Goal: Information Seeking & Learning: Learn about a topic

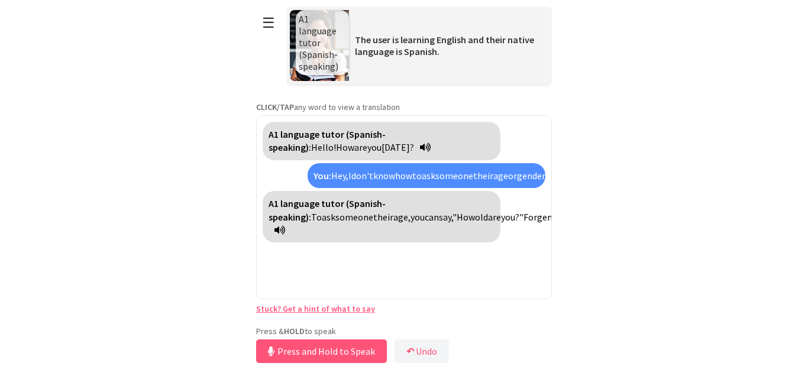
click at [266, 27] on button "☰" at bounding box center [268, 23] width 25 height 30
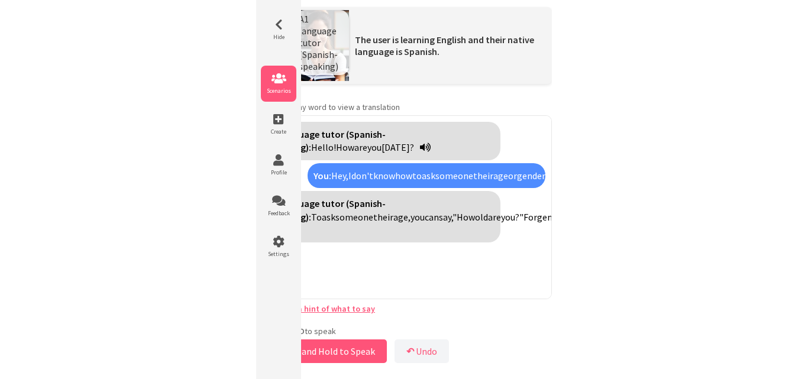
click at [281, 77] on icon at bounding box center [278, 79] width 35 height 12
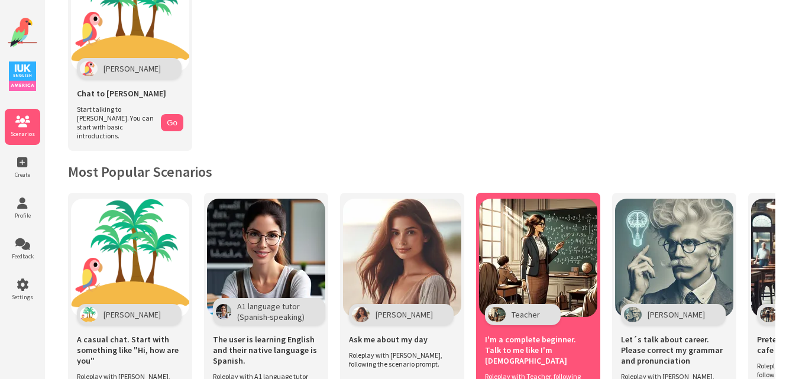
scroll to position [98, 0]
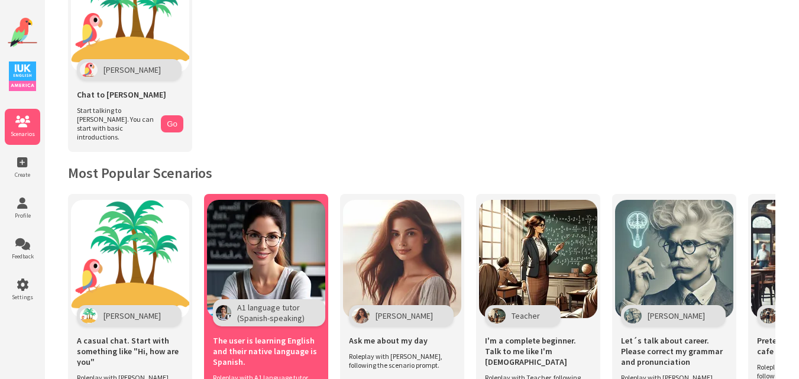
click at [280, 264] on img at bounding box center [266, 259] width 118 height 118
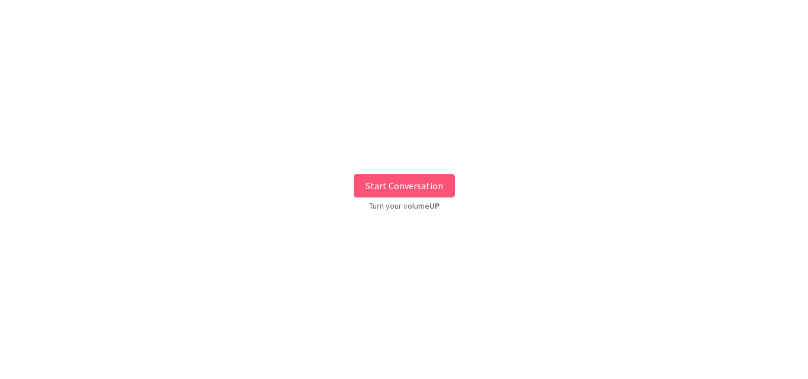
click at [420, 187] on button "Start Conversation" at bounding box center [404, 186] width 101 height 24
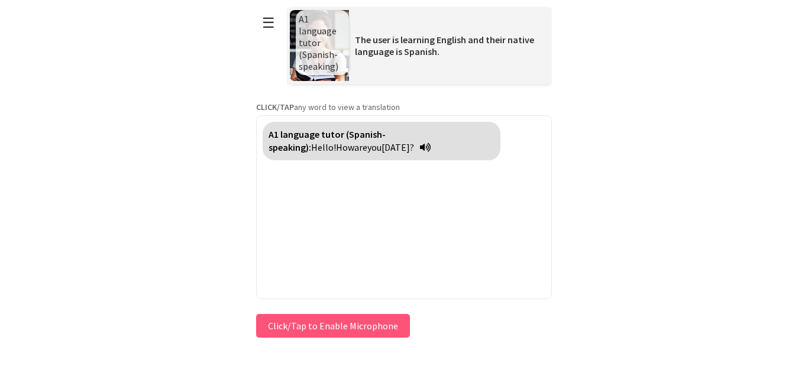
click at [296, 321] on button "Click/Tap to Enable Microphone" at bounding box center [333, 326] width 154 height 24
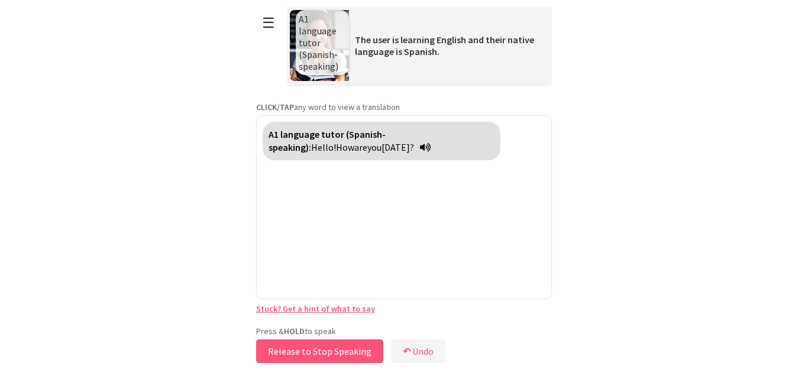
click at [304, 352] on button "Release to Stop Speaking" at bounding box center [319, 351] width 127 height 24
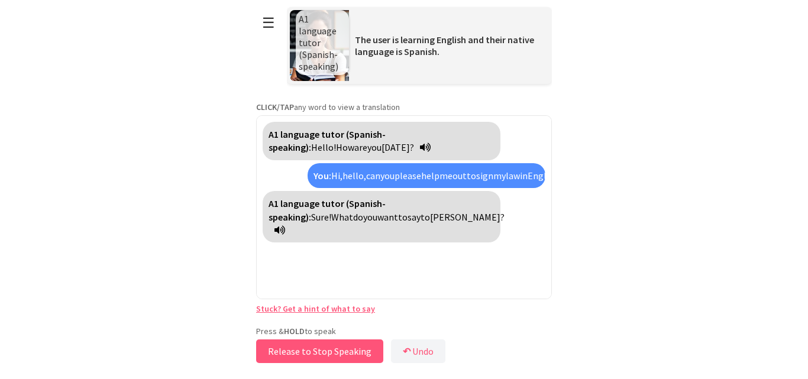
click at [304, 352] on button "Release to Stop Speaking" at bounding box center [319, 351] width 127 height 24
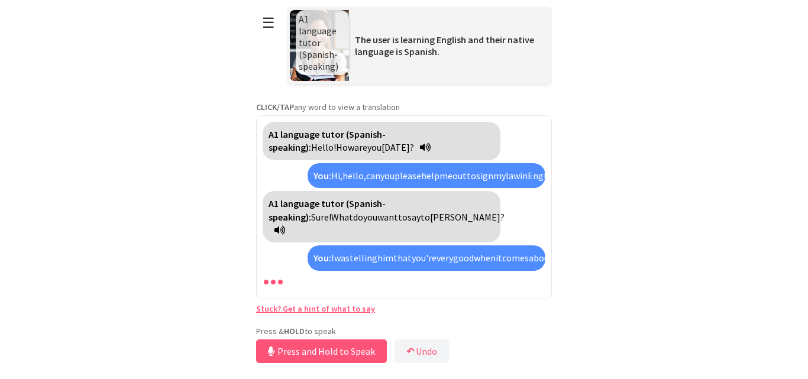
scroll to position [69, 0]
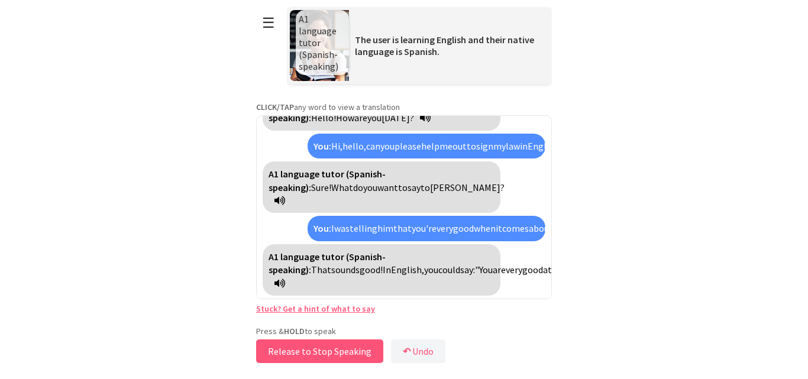
click at [304, 352] on button "Release to Stop Speaking" at bounding box center [319, 351] width 127 height 24
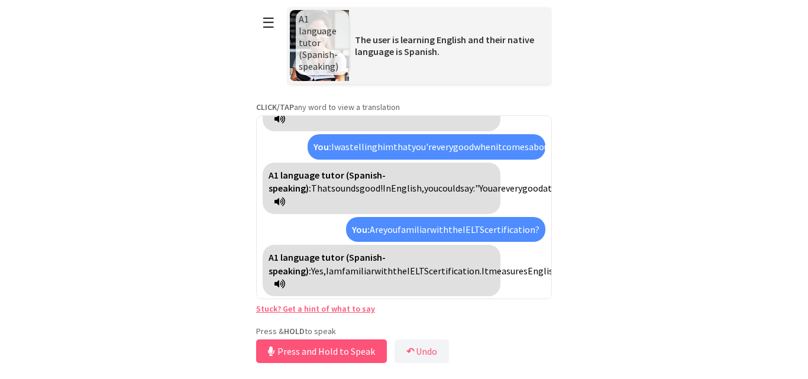
scroll to position [152, 0]
click at [304, 352] on button "Release to Stop Speaking" at bounding box center [319, 351] width 127 height 24
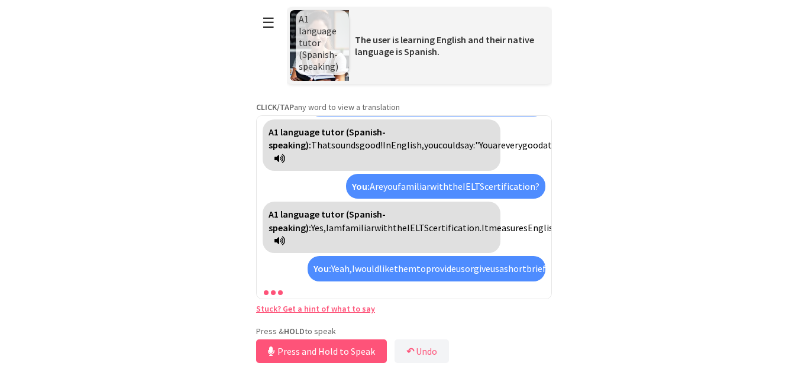
scroll to position [261, 0]
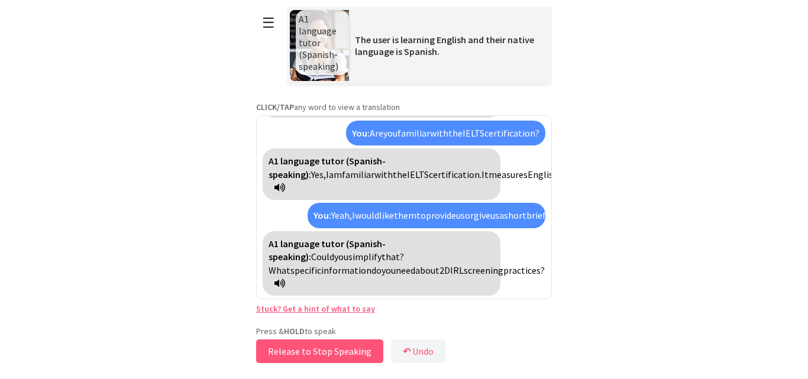
click at [304, 352] on button "Release to Stop Speaking" at bounding box center [319, 351] width 127 height 24
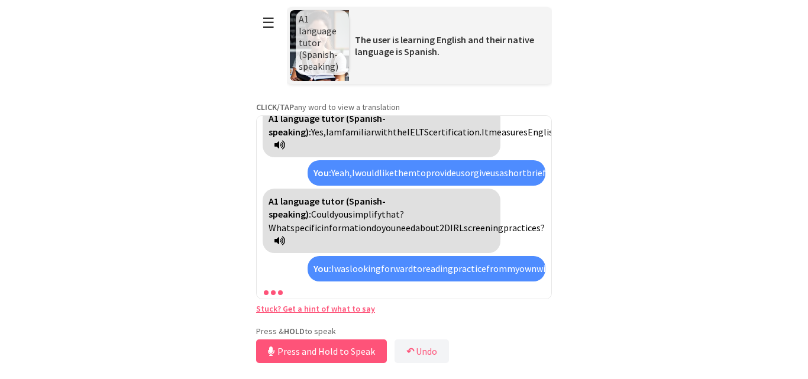
scroll to position [423, 0]
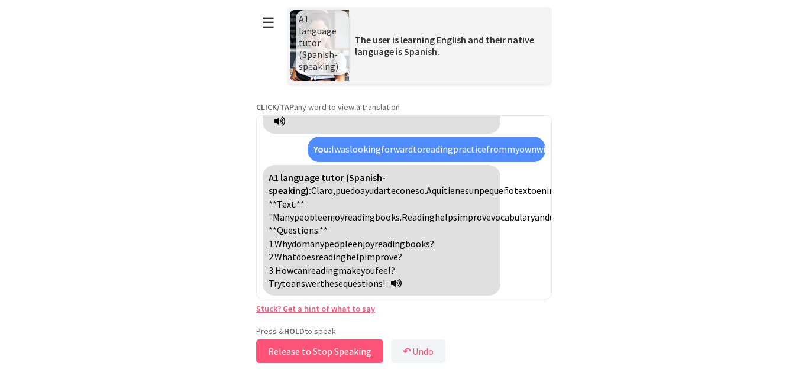
click at [304, 352] on button "Release to Stop Speaking" at bounding box center [319, 351] width 127 height 24
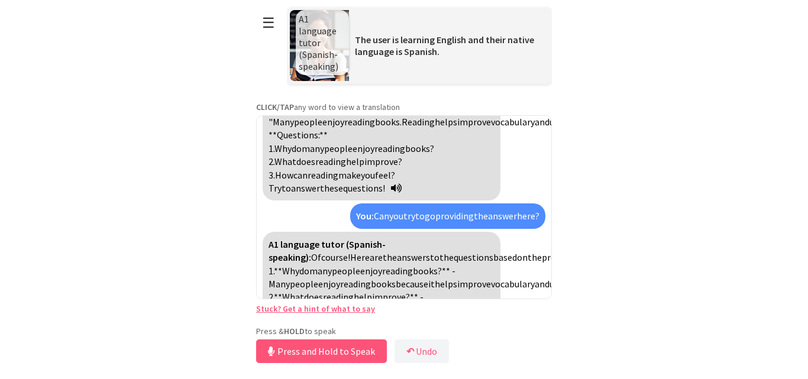
scroll to position [611, 0]
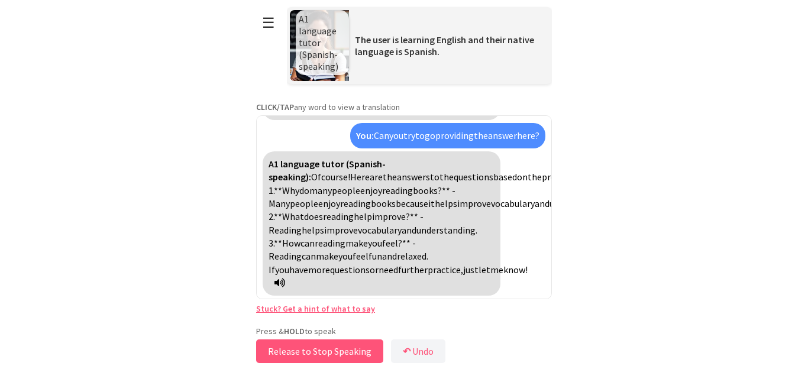
click at [304, 352] on button "Release to Stop Speaking" at bounding box center [319, 351] width 127 height 24
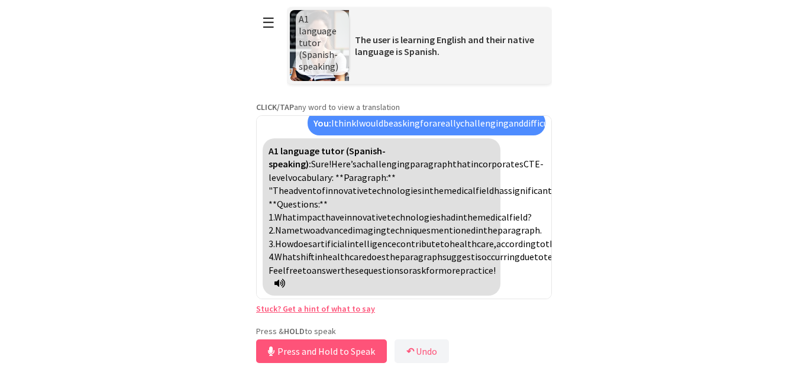
scroll to position [847, 0]
click at [264, 309] on link "Stuck? Get a hint of what to say" at bounding box center [315, 308] width 119 height 11
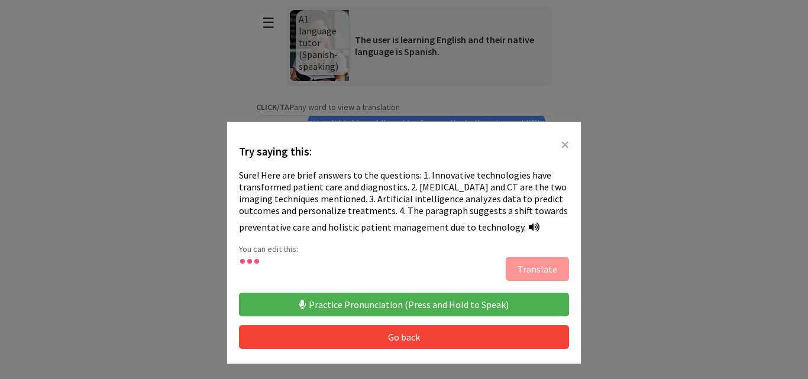
click at [353, 301] on button "Practice Pronunciation (Press and Hold to Speak)" at bounding box center [404, 305] width 330 height 24
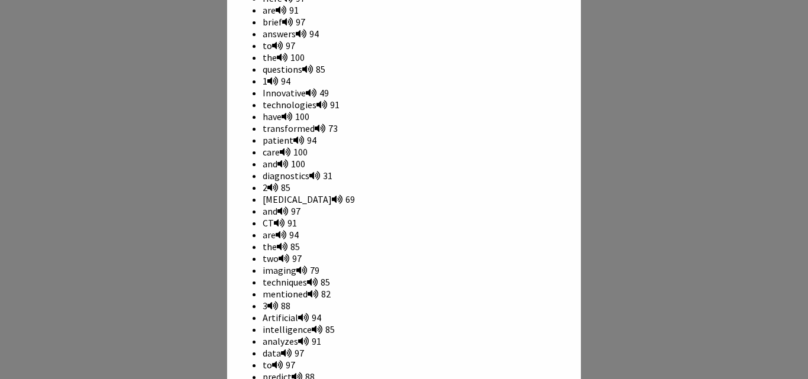
scroll to position [414, 0]
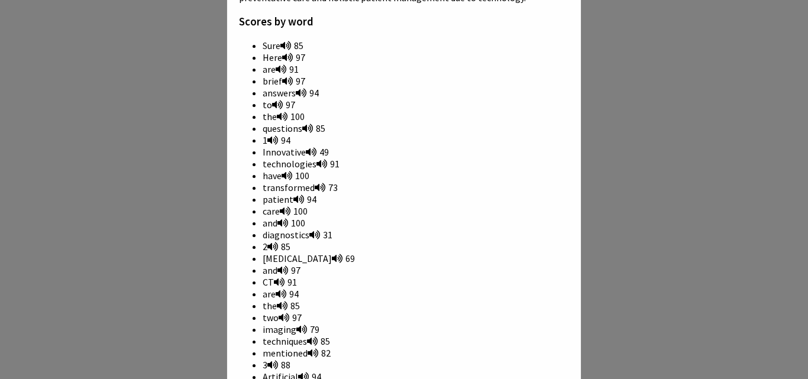
click at [282, 53] on icon at bounding box center [287, 57] width 11 height 9
click at [685, 192] on div "× Try saying this: Sure! Here are brief answers to the questions: 1. Innovative…" at bounding box center [404, 189] width 808 height 379
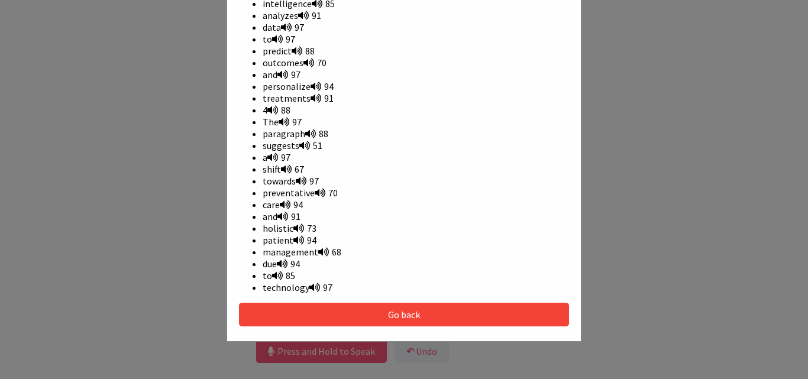
scroll to position [880, 0]
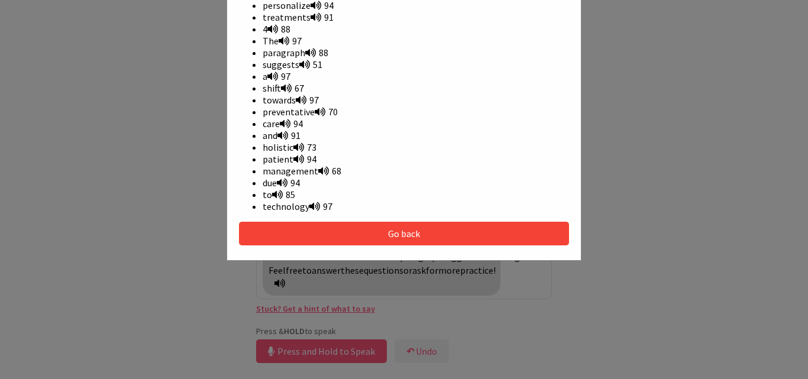
click at [510, 228] on button "Go back" at bounding box center [404, 234] width 330 height 24
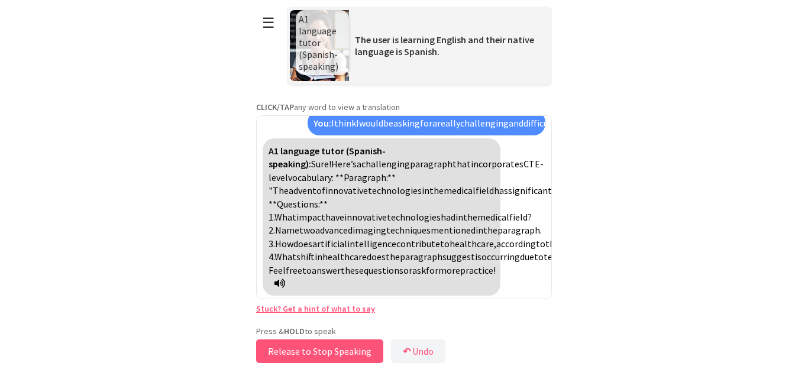
click at [338, 349] on button "Release to Stop Speaking" at bounding box center [319, 351] width 127 height 24
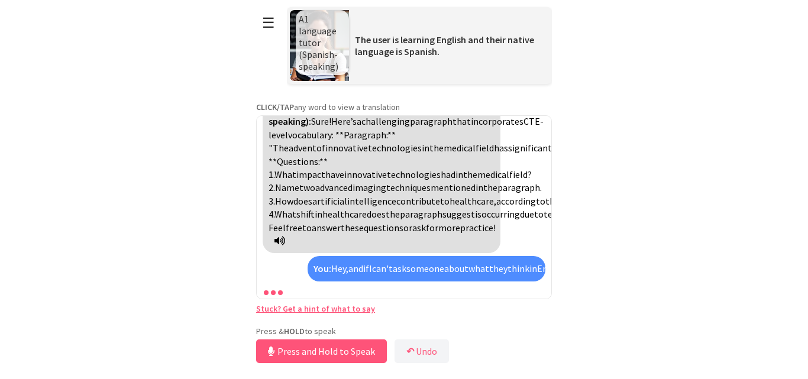
scroll to position [1187, 0]
